Goal: Navigation & Orientation: Find specific page/section

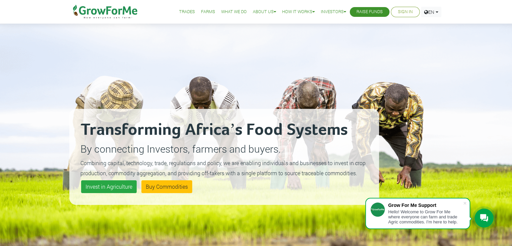
click at [201, 11] on link "Farms" at bounding box center [208, 11] width 14 height 7
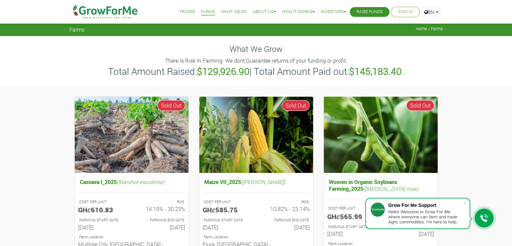
click at [181, 12] on link "Trades" at bounding box center [187, 11] width 16 height 7
